Goal: Navigation & Orientation: Go to known website

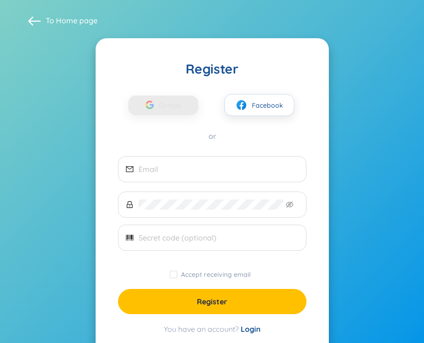
click at [73, 18] on link "Home page" at bounding box center [77, 20] width 42 height 9
